Goal: Find specific page/section: Find specific page/section

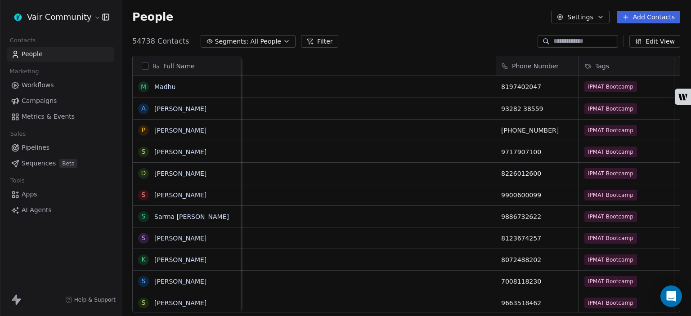
scroll to position [271, 562]
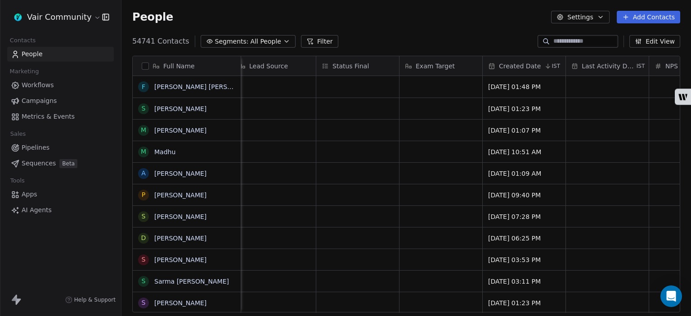
scroll to position [0, 525]
